Goal: Information Seeking & Learning: Compare options

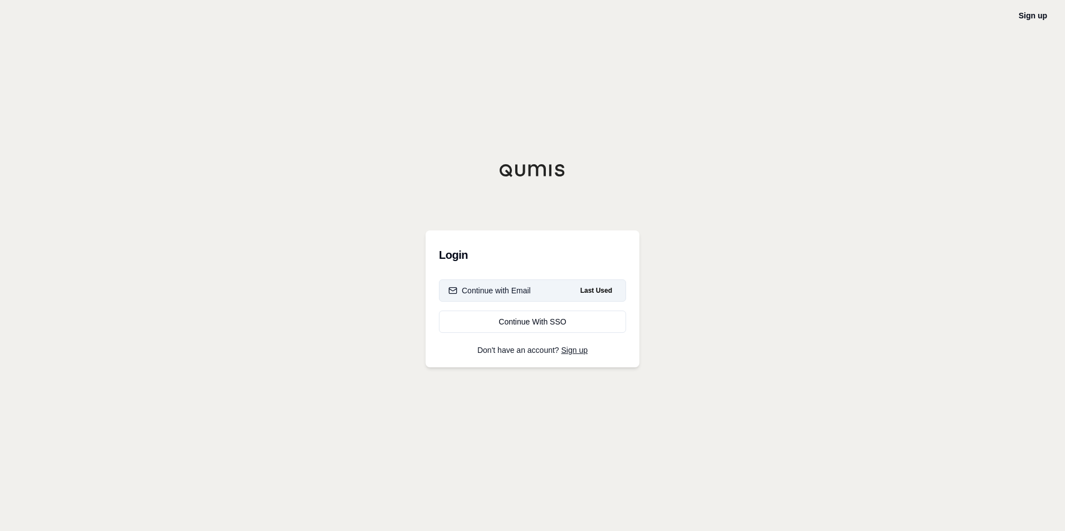
click at [504, 291] on div "Continue with Email" at bounding box center [489, 290] width 82 height 11
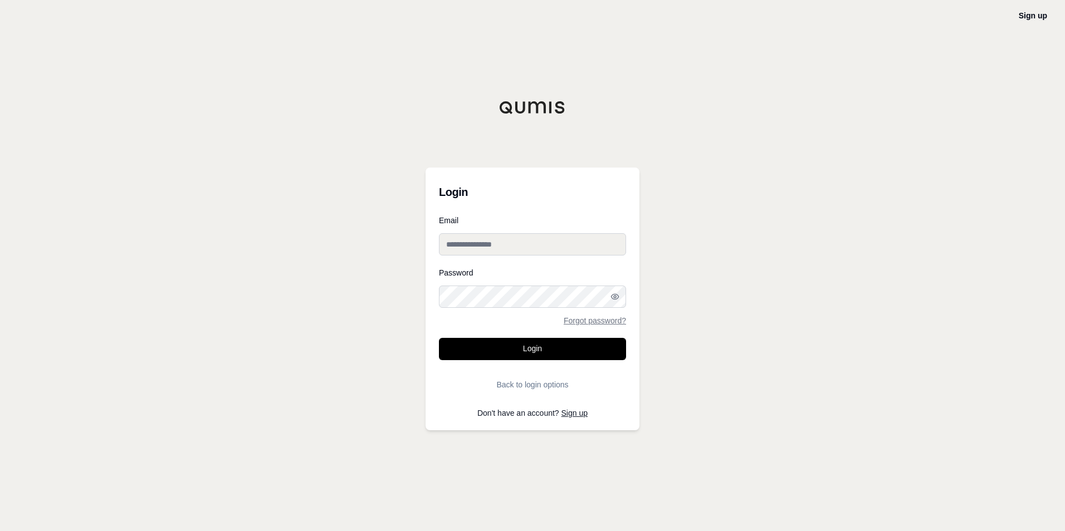
type input "**********"
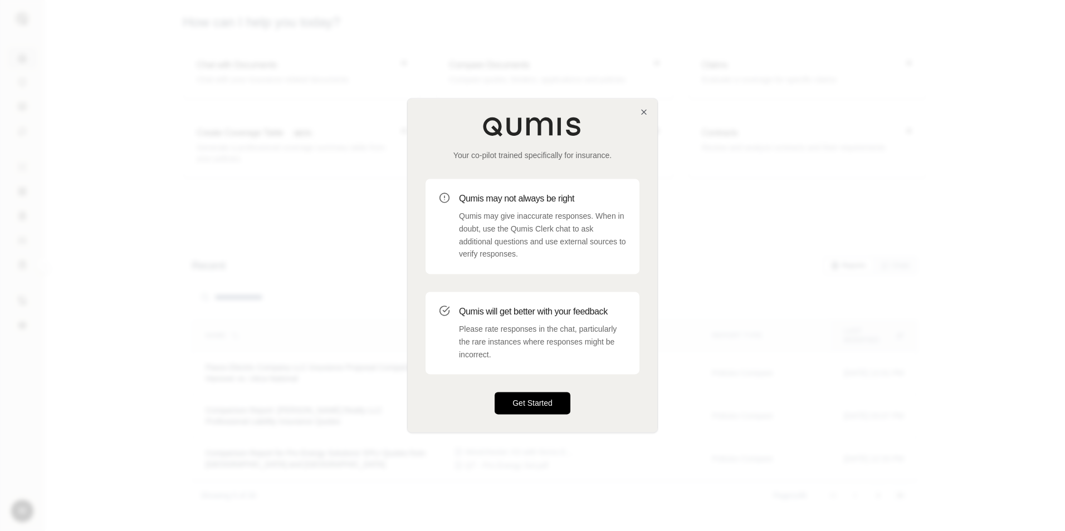
click at [533, 399] on button "Get Started" at bounding box center [533, 404] width 76 height 22
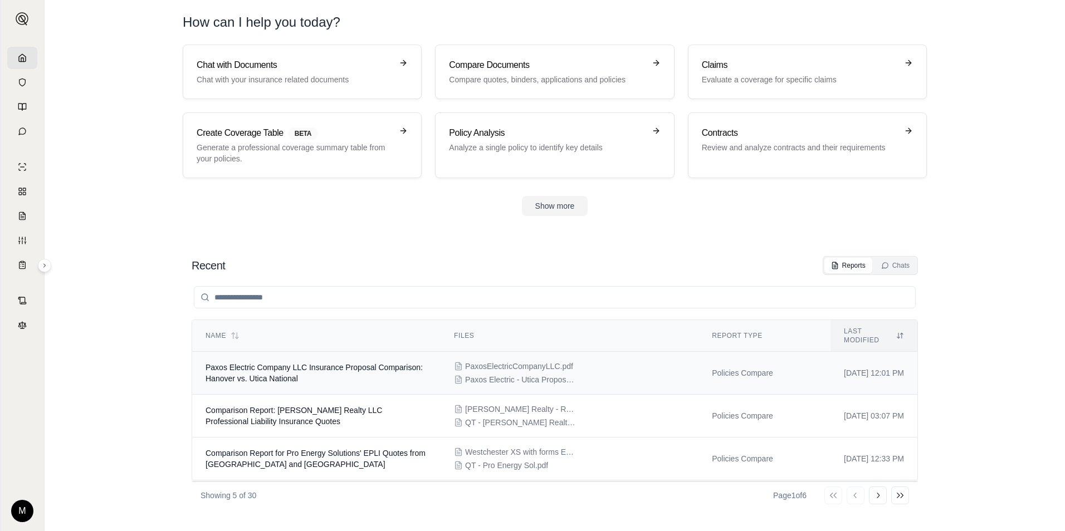
click at [300, 366] on span "Paxos Electric Company LLC Insurance Proposal Comparison: Hanover vs. Utica Nat…" at bounding box center [314, 373] width 217 height 20
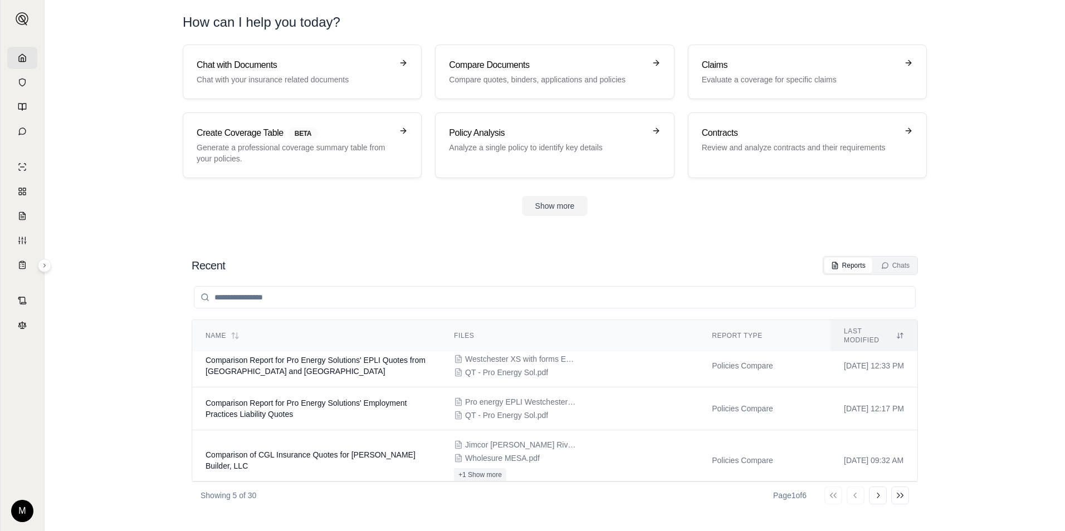
scroll to position [94, 0]
click at [883, 497] on button "Go to next page" at bounding box center [878, 496] width 18 height 18
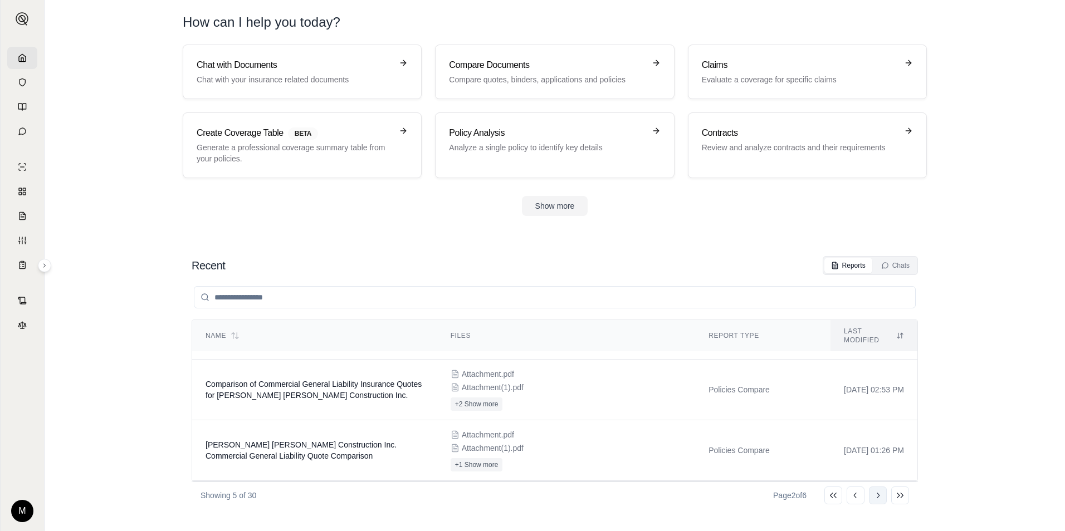
click at [881, 498] on icon at bounding box center [877, 495] width 9 height 9
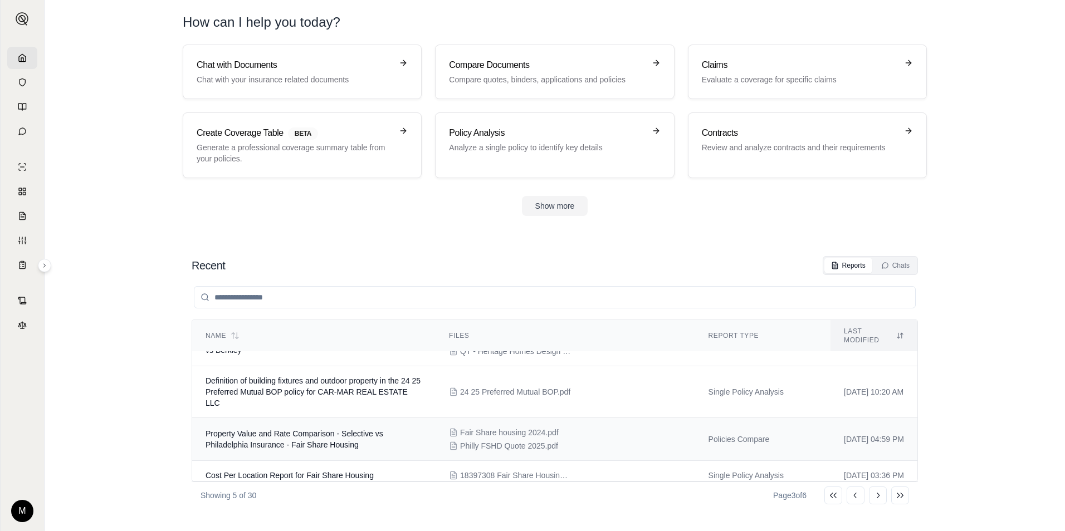
click at [333, 429] on span "Property Value and Rate Comparison - Selective vs Philadelphia Insurance - Fair…" at bounding box center [295, 439] width 178 height 20
